Goal: Connect with others: Participate in discussion

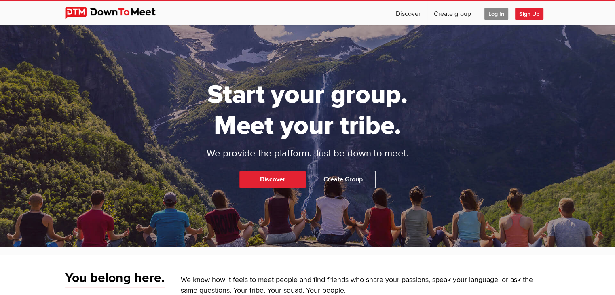
click at [495, 13] on span "Log In" at bounding box center [496, 14] width 24 height 13
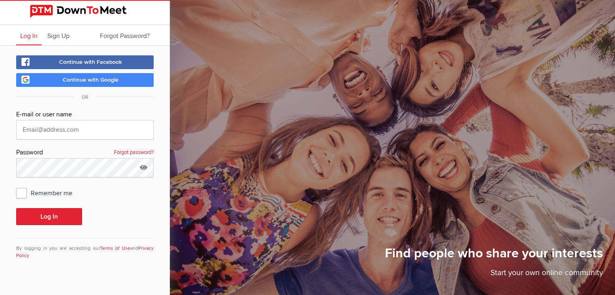
click at [92, 81] on span "Continue with Google" at bounding box center [91, 79] width 56 height 7
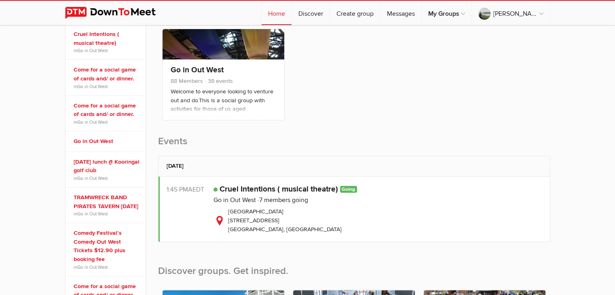
scroll to position [162, 0]
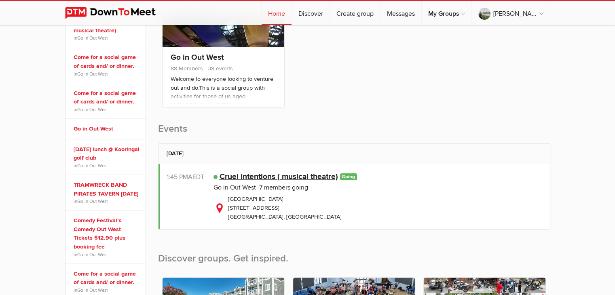
click at [269, 177] on link "Cruel Intentions ( musical theatre)" at bounding box center [278, 177] width 118 height 10
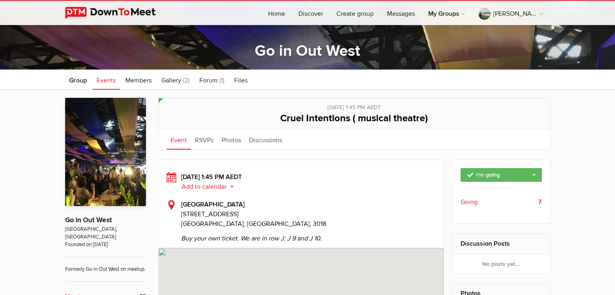
scroll to position [121, 0]
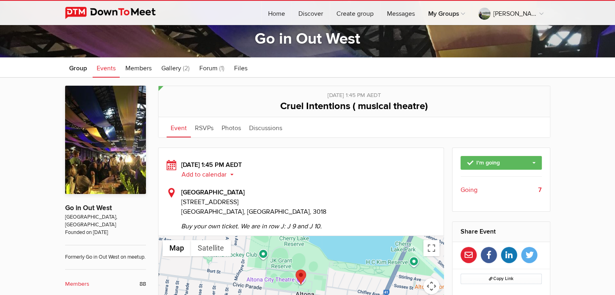
click at [470, 190] on span "Going" at bounding box center [468, 190] width 17 height 10
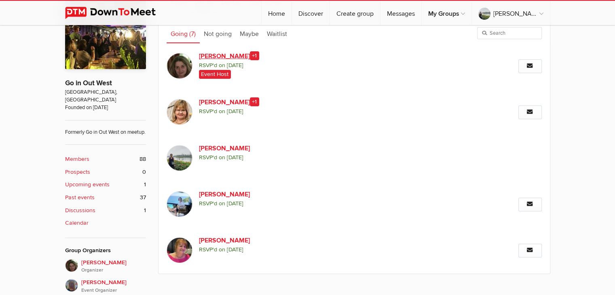
scroll to position [259, 0]
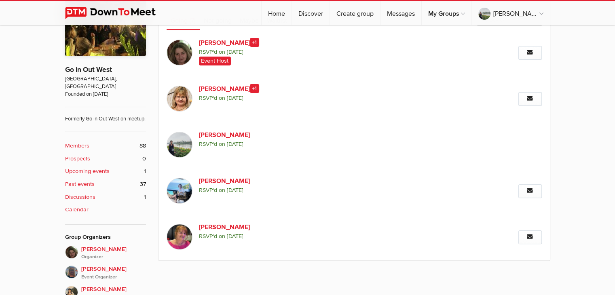
click at [89, 184] on b "Past events" at bounding box center [79, 184] width 29 height 9
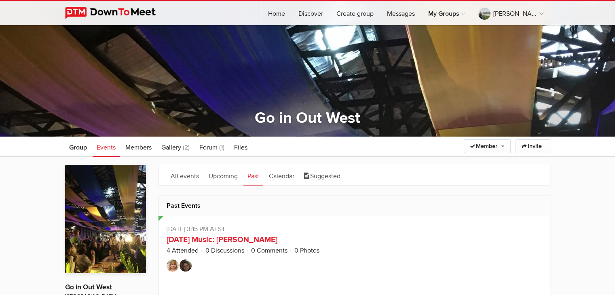
scroll to position [162, 0]
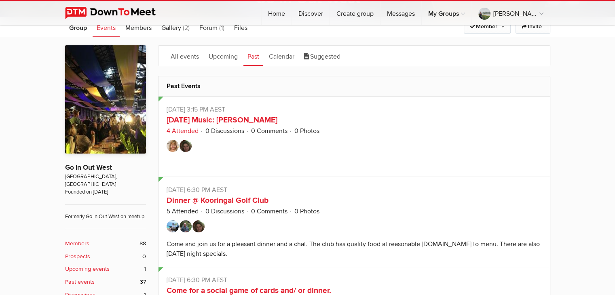
click at [188, 131] on link "4 Attended" at bounding box center [182, 131] width 32 height 8
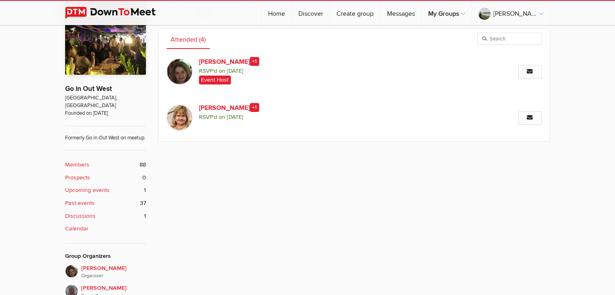
scroll to position [259, 0]
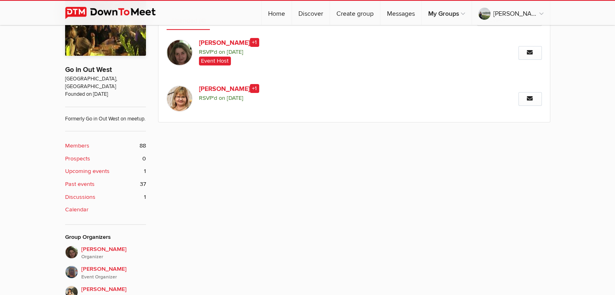
click at [90, 183] on b "Past events" at bounding box center [79, 184] width 29 height 9
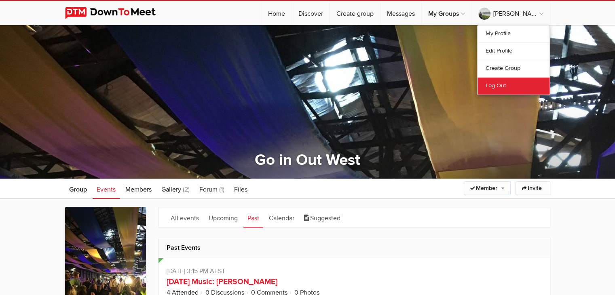
click at [502, 85] on link "Log Out" at bounding box center [513, 85] width 72 height 17
